Goal: Transaction & Acquisition: Purchase product/service

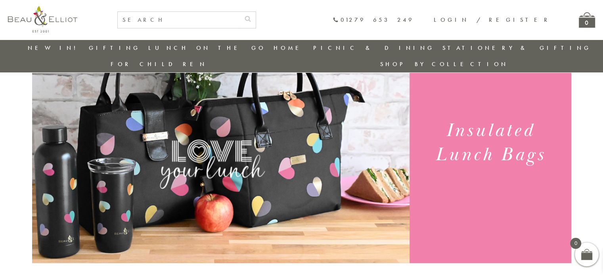
scroll to position [62, 0]
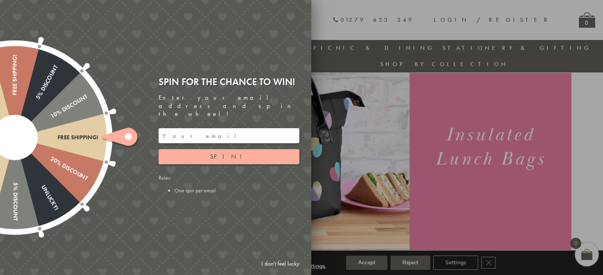
click at [284, 261] on link "I don't feel lucky" at bounding box center [280, 264] width 46 height 15
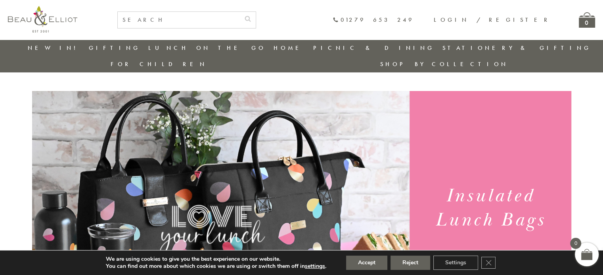
scroll to position [0, 0]
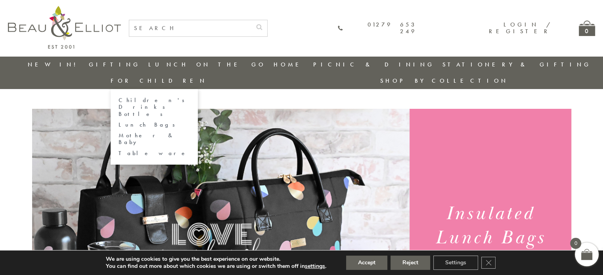
click at [207, 77] on link "For Children" at bounding box center [159, 81] width 96 height 8
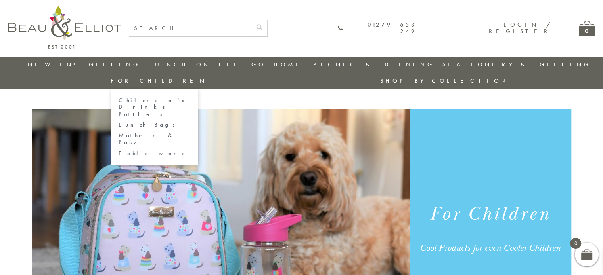
click at [190, 97] on link "Children's Drinks Bottles" at bounding box center [153, 107] width 71 height 21
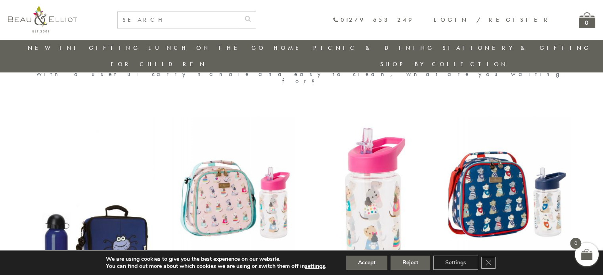
scroll to position [260, 0]
